Goal: Transaction & Acquisition: Purchase product/service

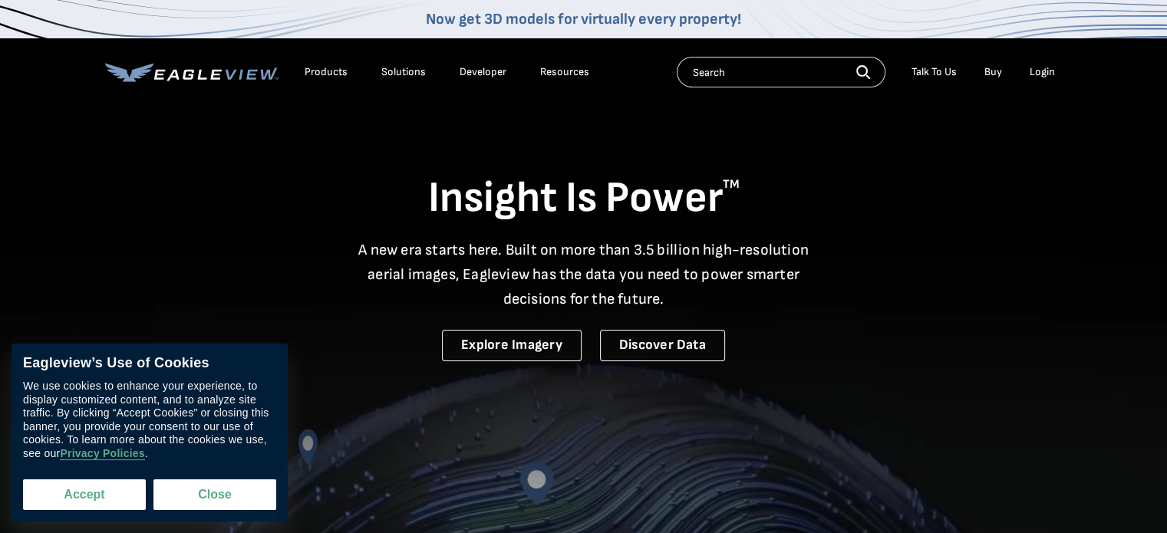
click at [98, 490] on button "Accept" at bounding box center [84, 494] width 123 height 31
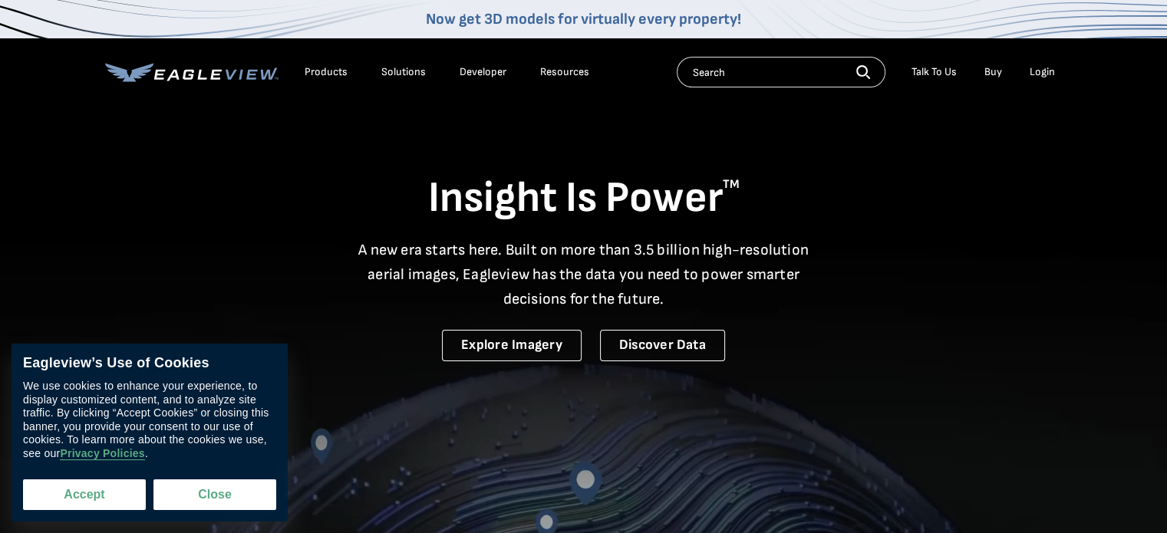
checkbox input "true"
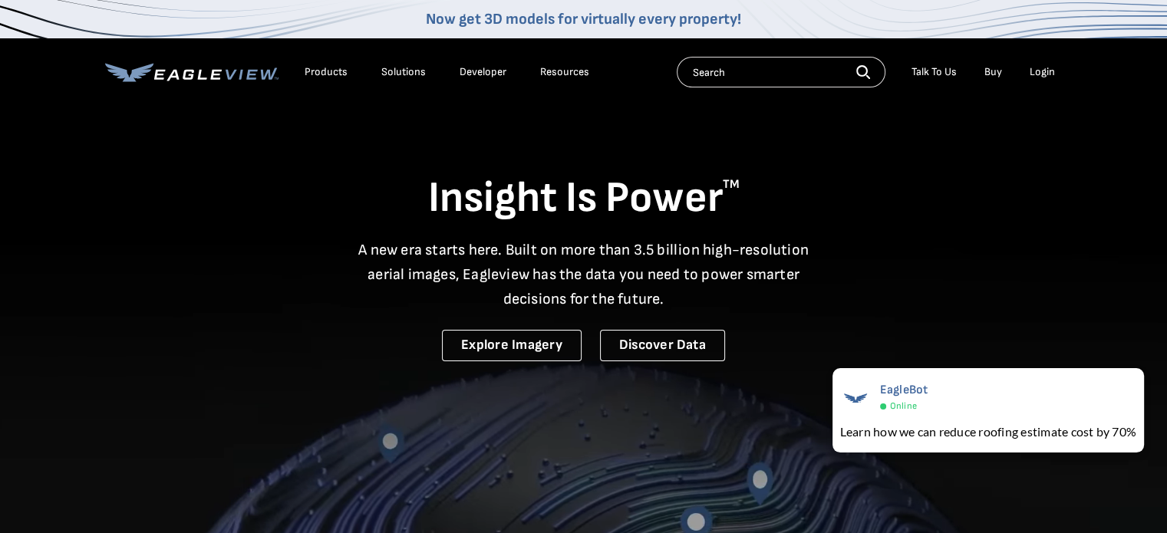
click at [956, 298] on div "Insight Is Power TM A new era starts here. Built on more than 3.5 billion high-…" at bounding box center [583, 232] width 957 height 257
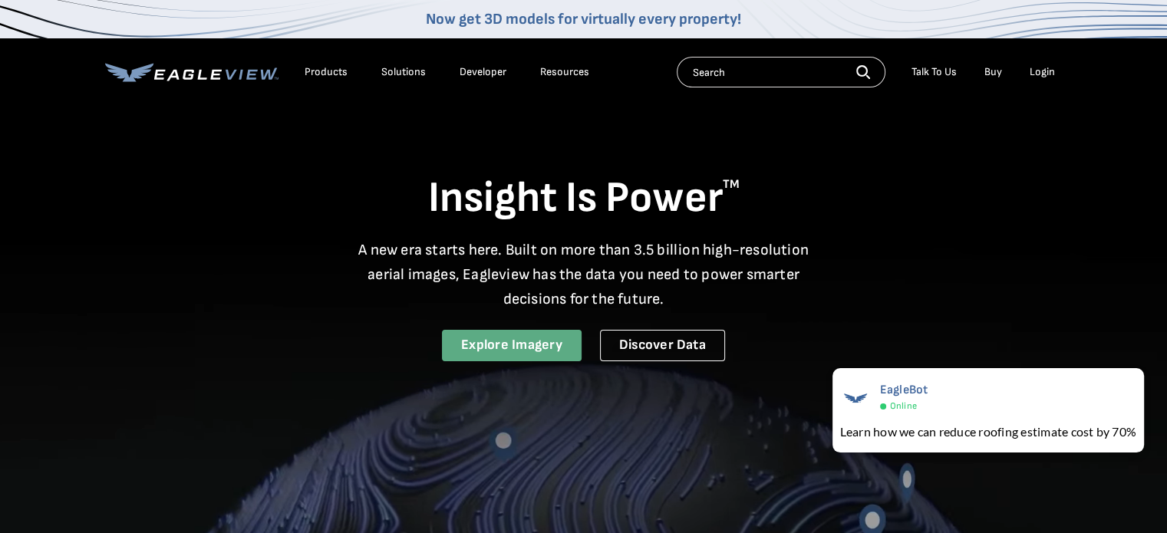
click at [515, 349] on link "Explore Imagery" at bounding box center [512, 345] width 140 height 31
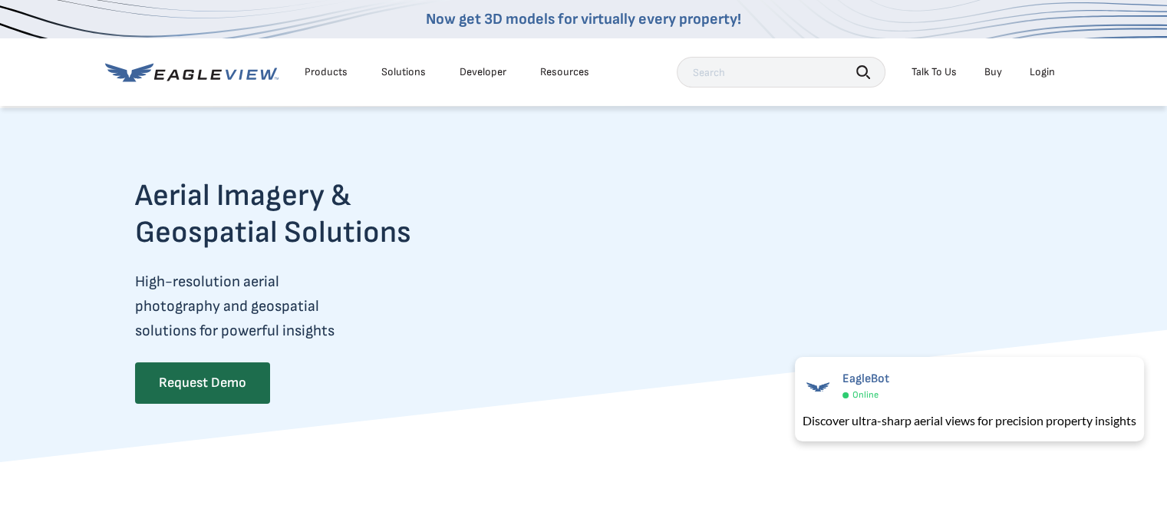
click at [331, 71] on div "Products" at bounding box center [325, 72] width 43 height 14
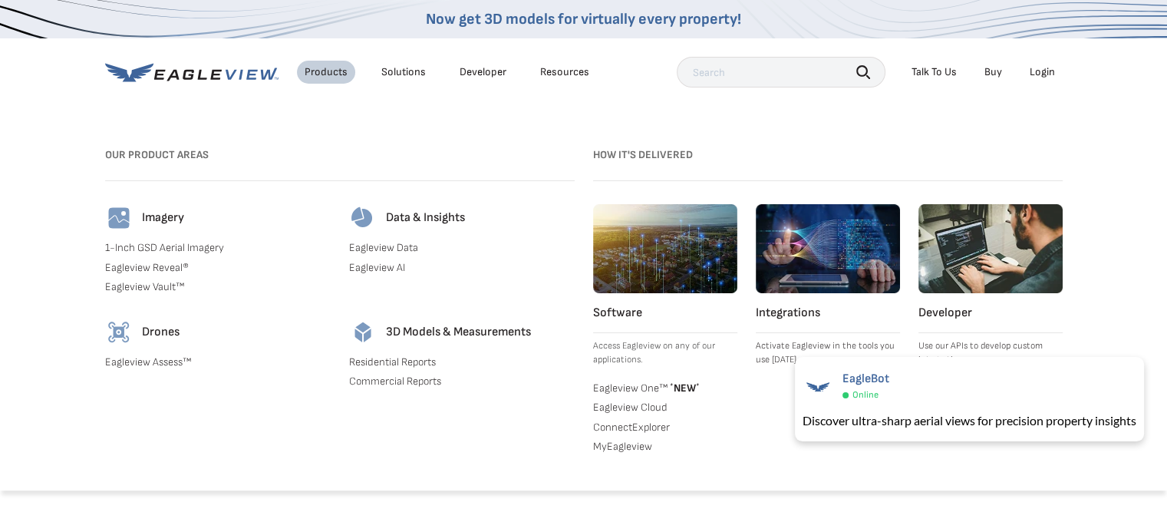
click at [172, 222] on h4 "Imagery" at bounding box center [163, 217] width 42 height 15
click at [146, 253] on link "1-Inch GSD Aerial Imagery" at bounding box center [217, 248] width 225 height 14
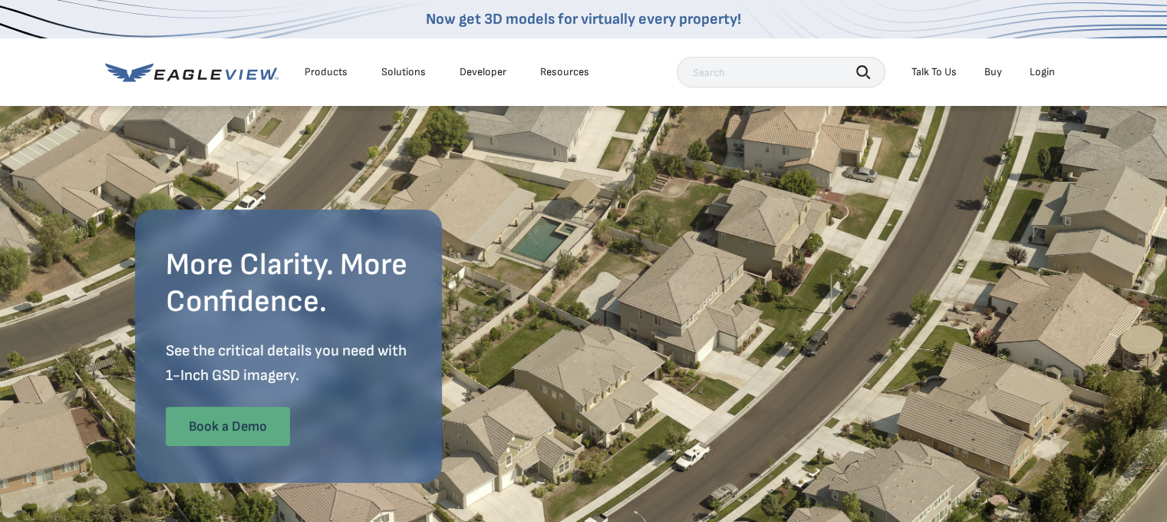
click at [239, 425] on link "Book a Demo" at bounding box center [228, 426] width 124 height 40
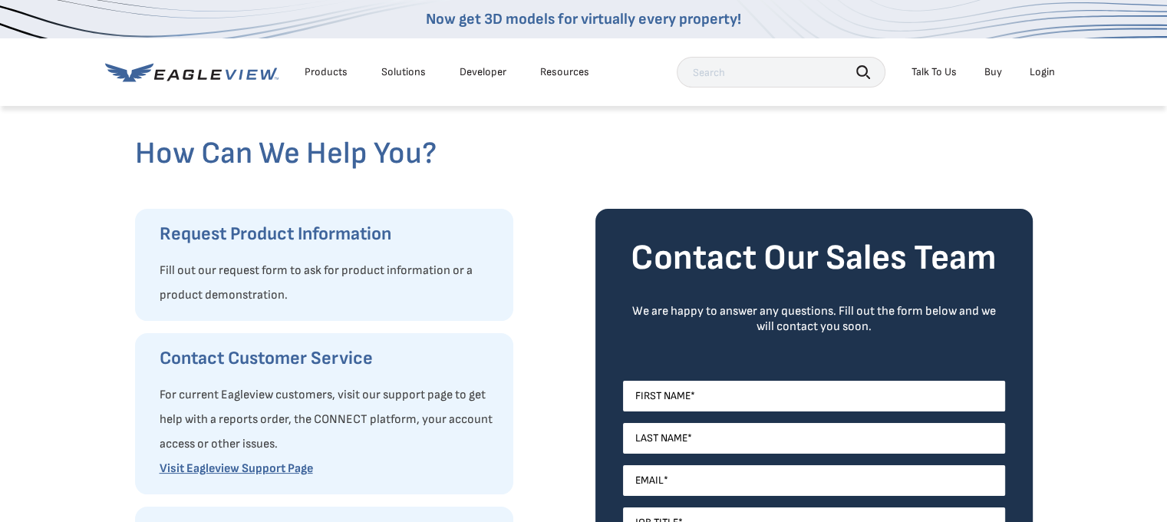
scroll to position [64, 0]
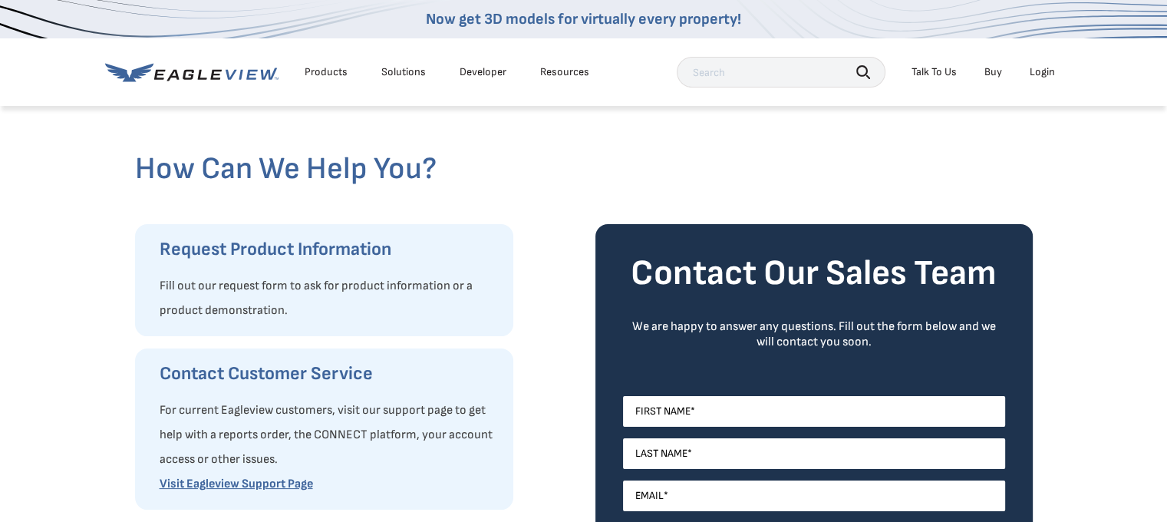
click at [989, 72] on link "Buy" at bounding box center [993, 72] width 18 height 14
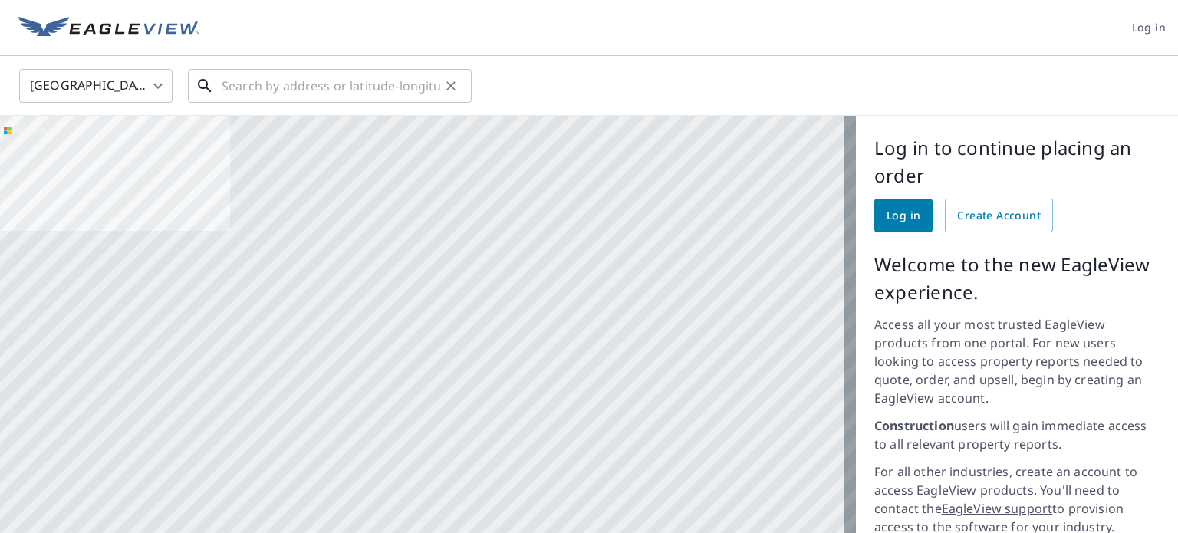
click at [244, 88] on input "text" at bounding box center [331, 85] width 219 height 43
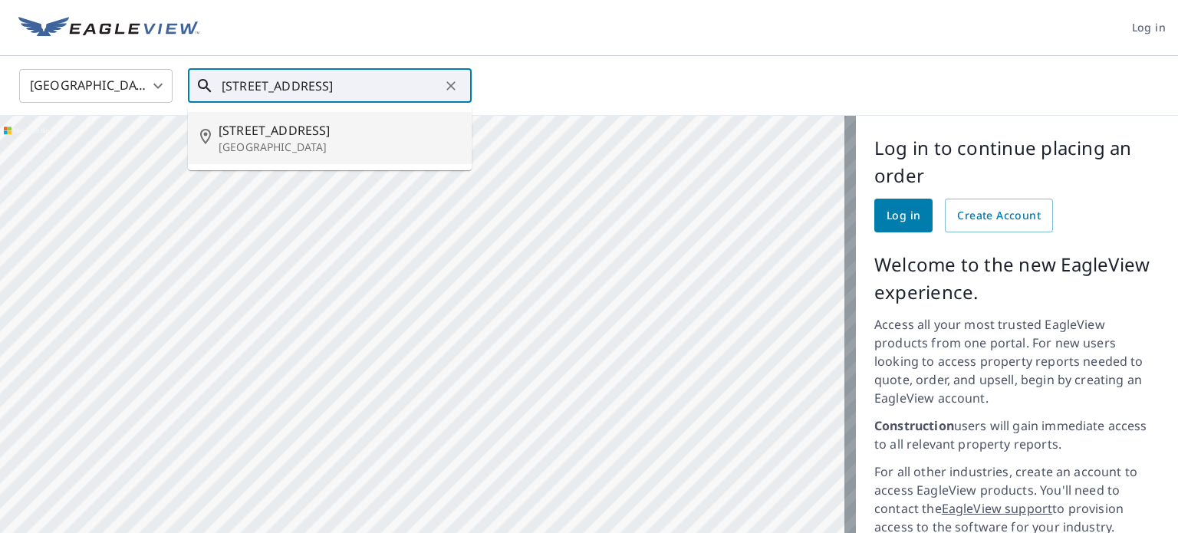
click at [221, 134] on span "[STREET_ADDRESS]" at bounding box center [339, 130] width 241 height 18
type input "[STREET_ADDRESS]"
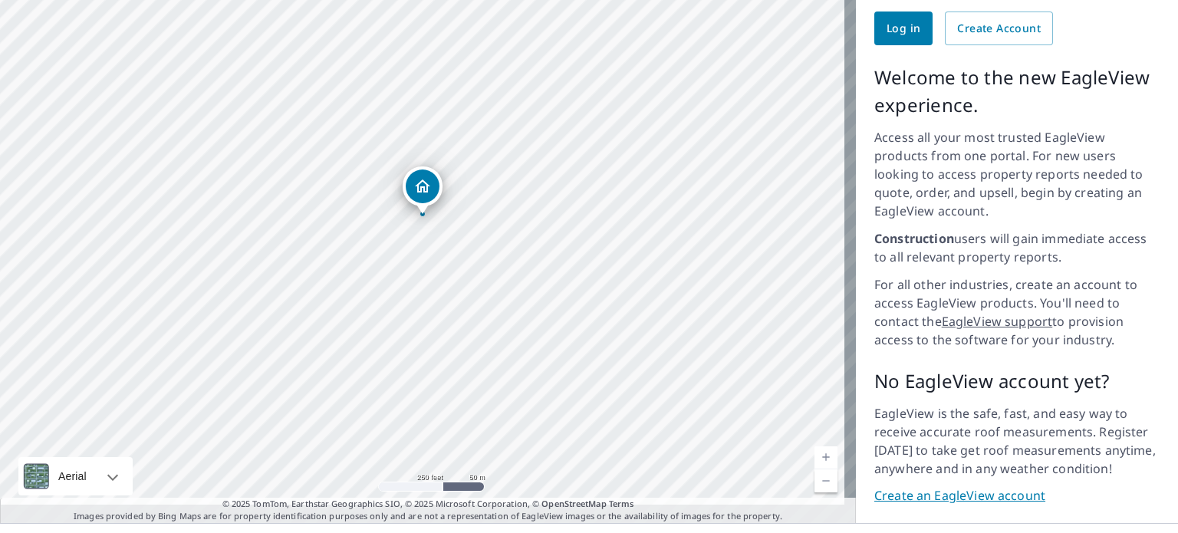
scroll to position [197, 0]
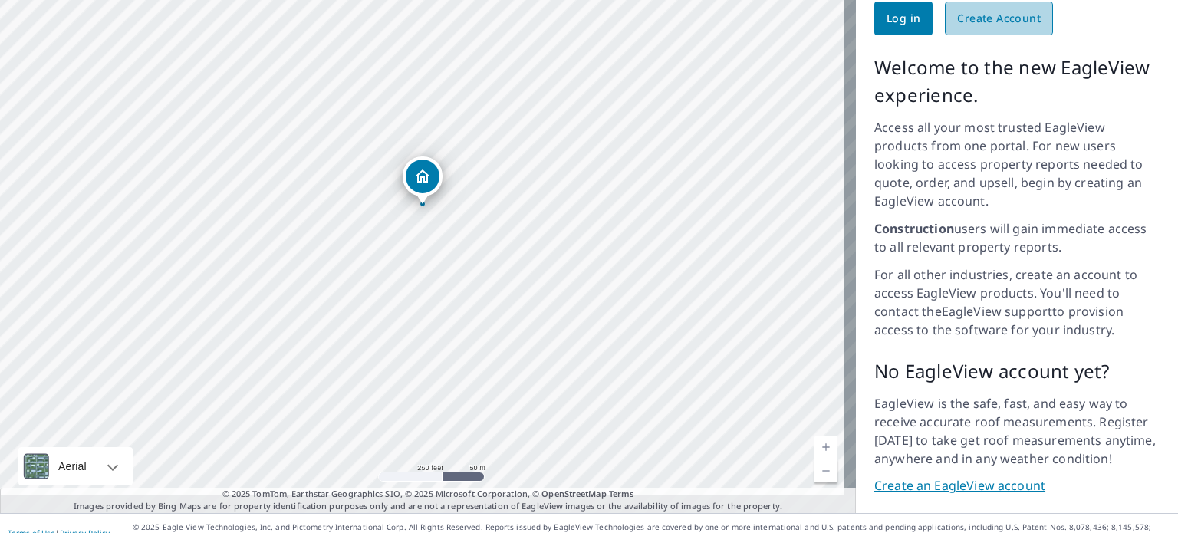
click at [976, 24] on span "Create Account" at bounding box center [999, 18] width 84 height 19
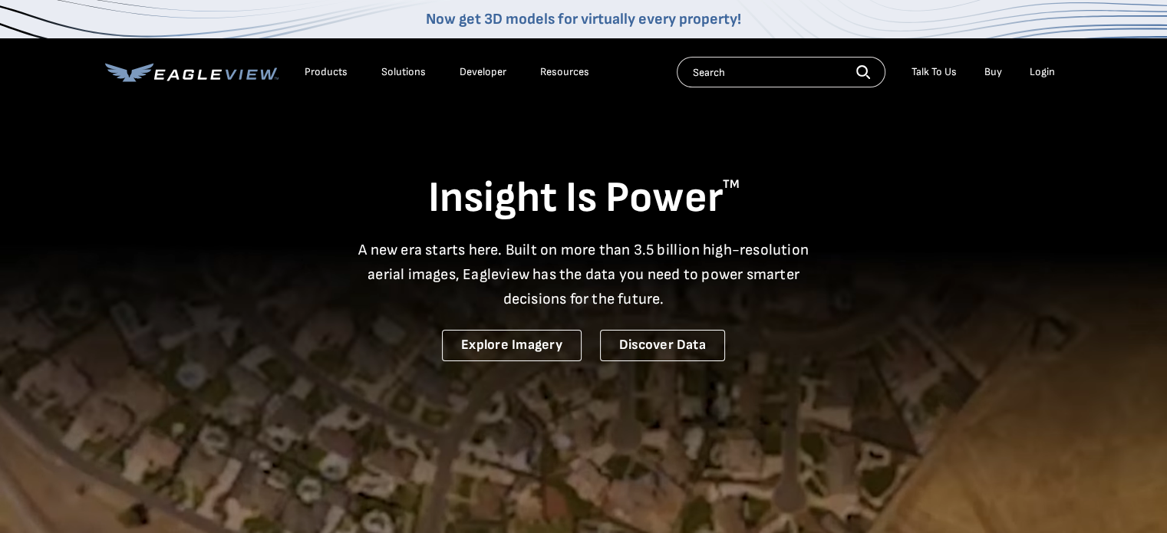
click at [1049, 71] on div "Login" at bounding box center [1041, 72] width 25 height 14
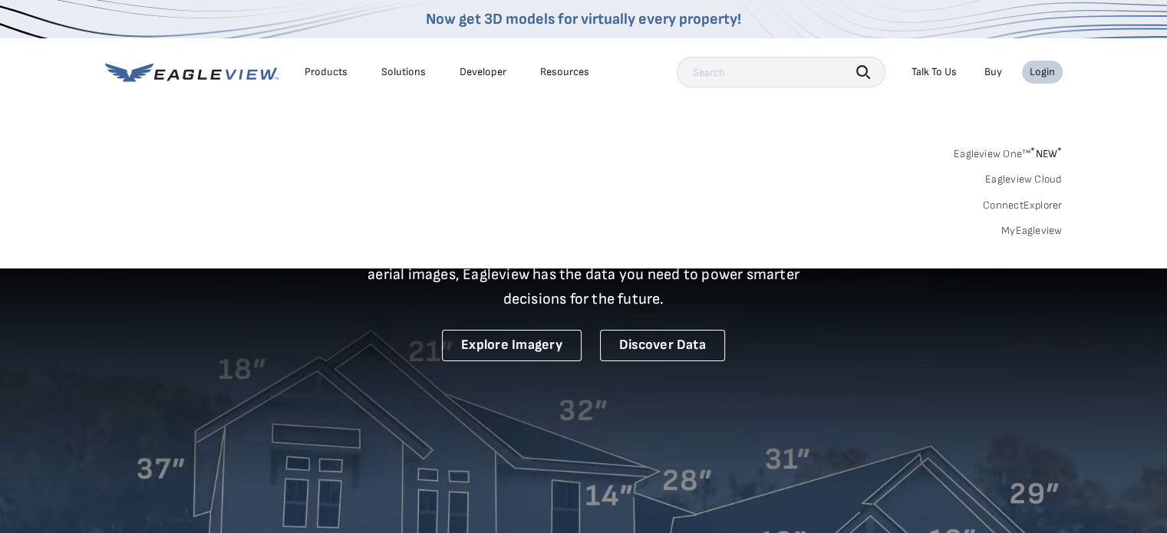
click at [1037, 69] on div "Login" at bounding box center [1041, 72] width 25 height 14
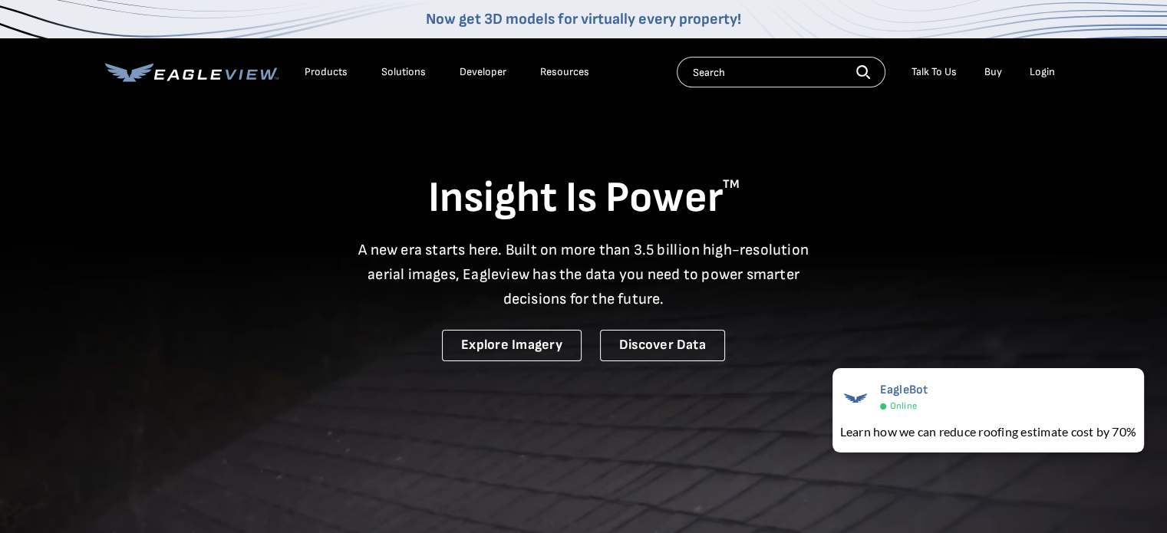
click at [1043, 71] on div "Login" at bounding box center [1041, 72] width 25 height 14
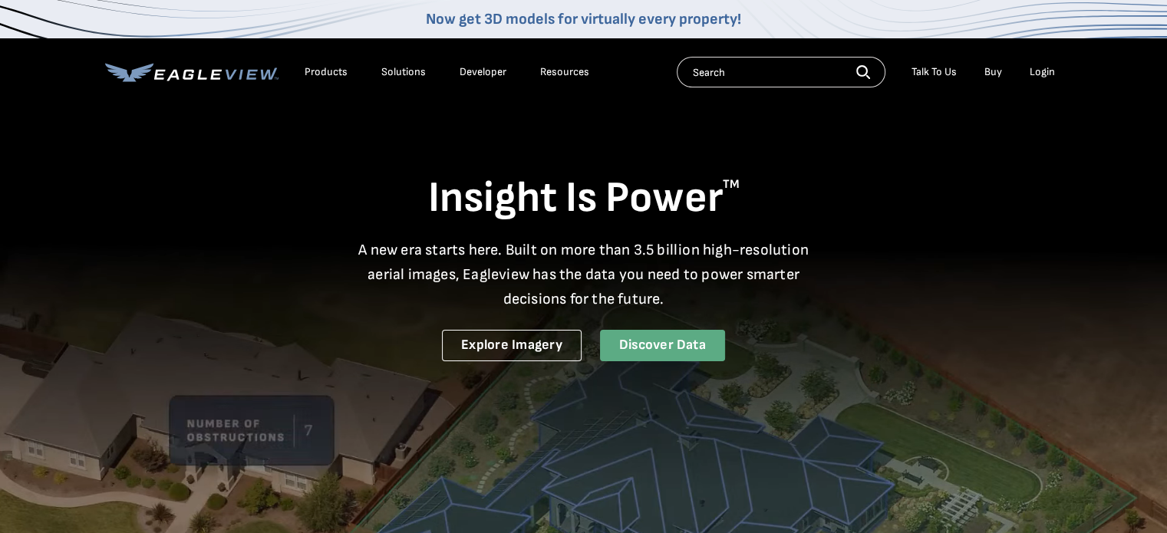
click at [616, 347] on link "Discover Data" at bounding box center [662, 345] width 125 height 31
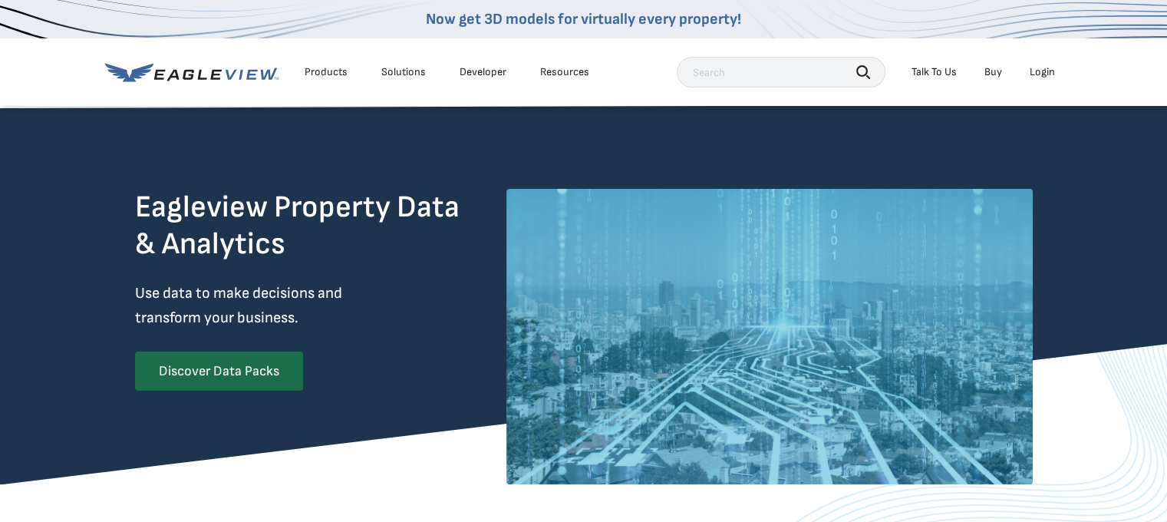
click at [1044, 71] on div "Login" at bounding box center [1041, 72] width 25 height 14
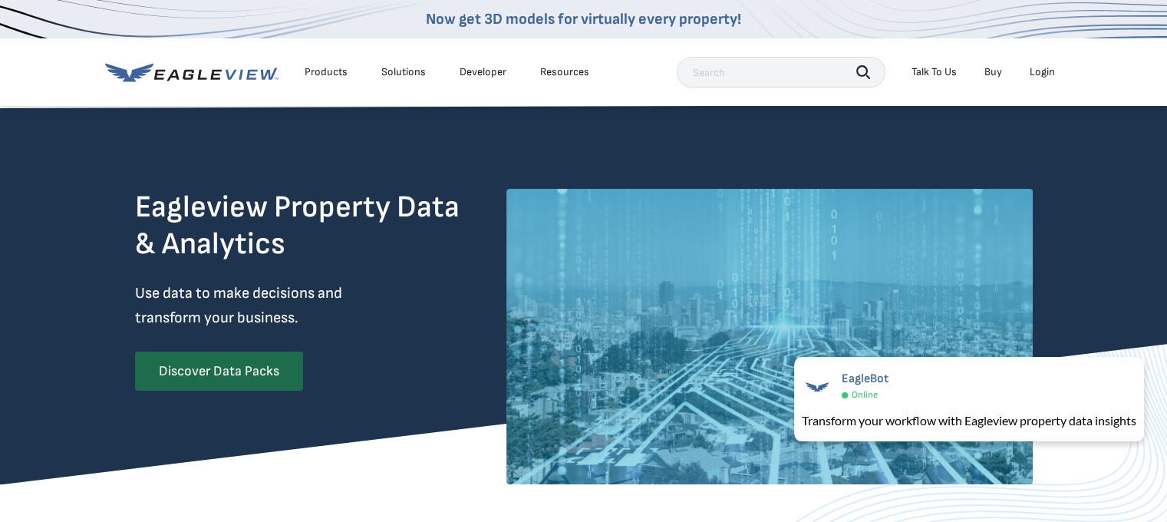
click at [991, 72] on link "Buy" at bounding box center [993, 72] width 18 height 14
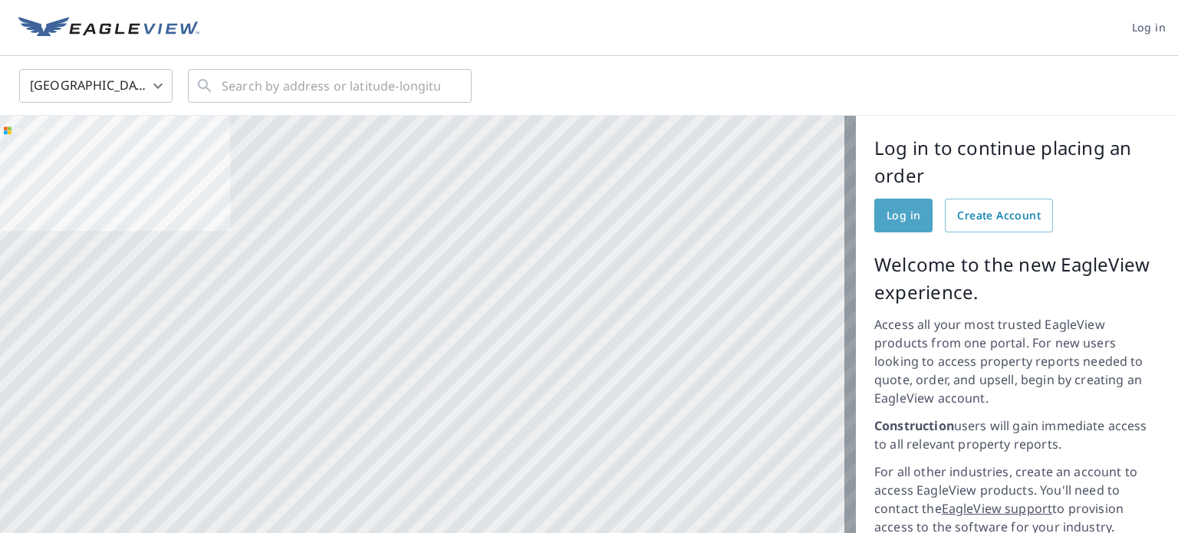
click at [902, 216] on span "Log in" at bounding box center [904, 215] width 34 height 19
